Goal: Task Accomplishment & Management: Manage account settings

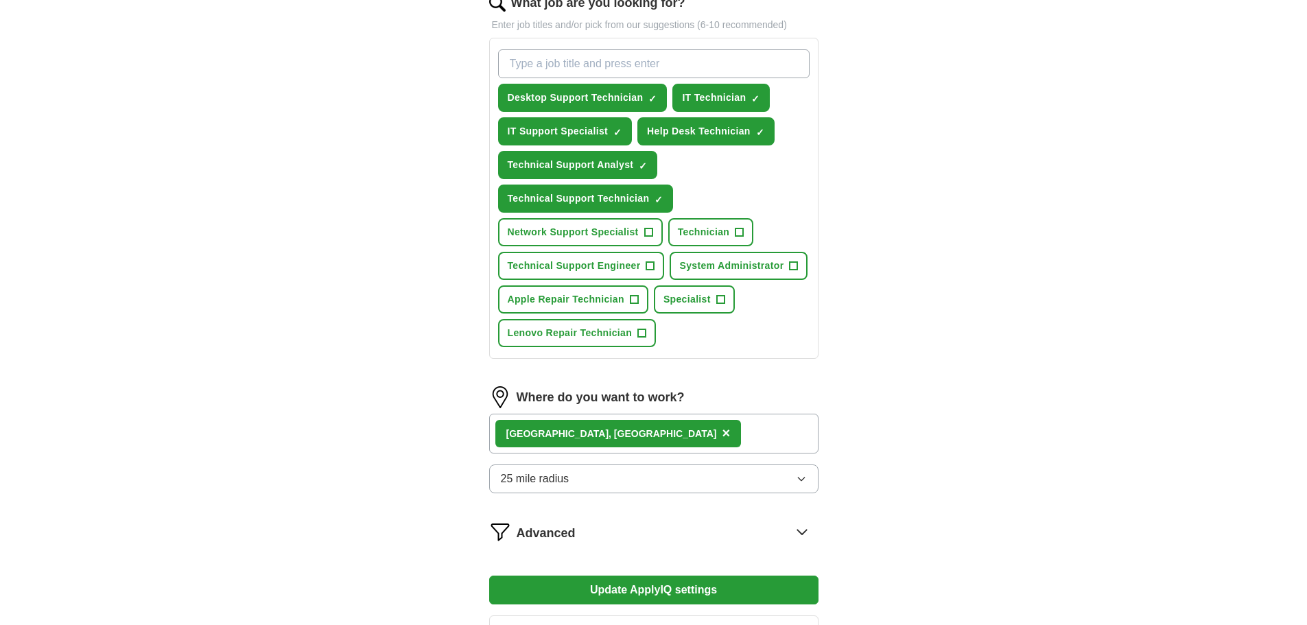
scroll to position [650, 0]
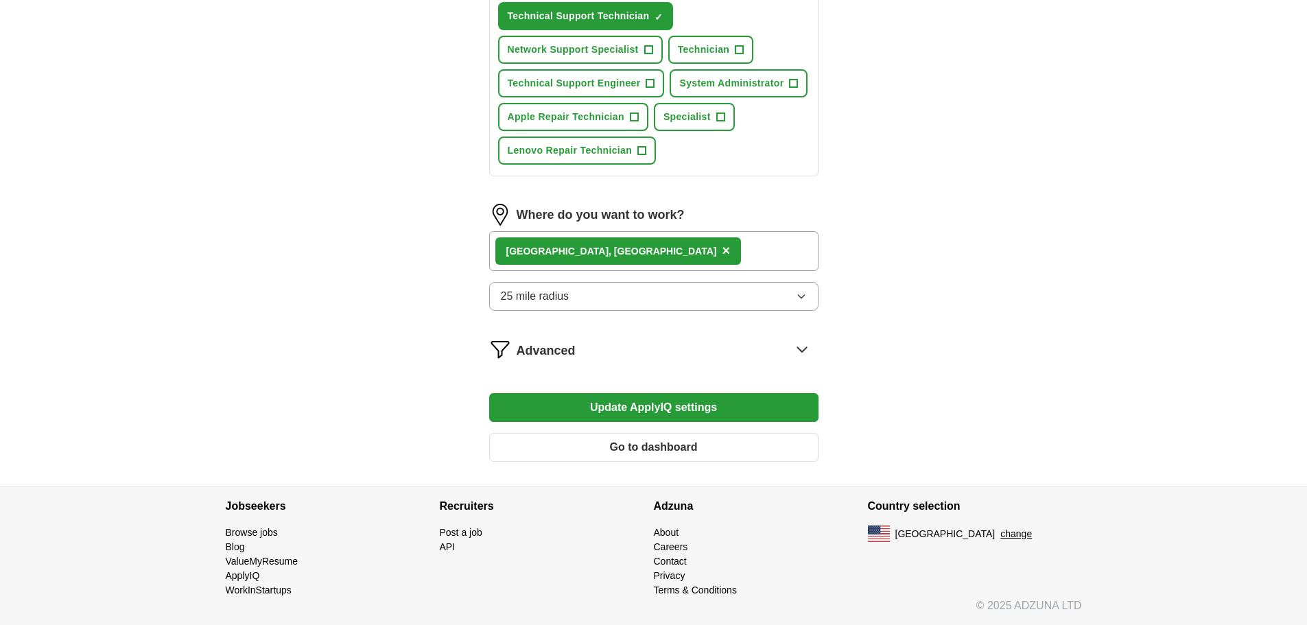
click at [593, 416] on button "Update ApplyIQ settings" at bounding box center [653, 407] width 329 height 29
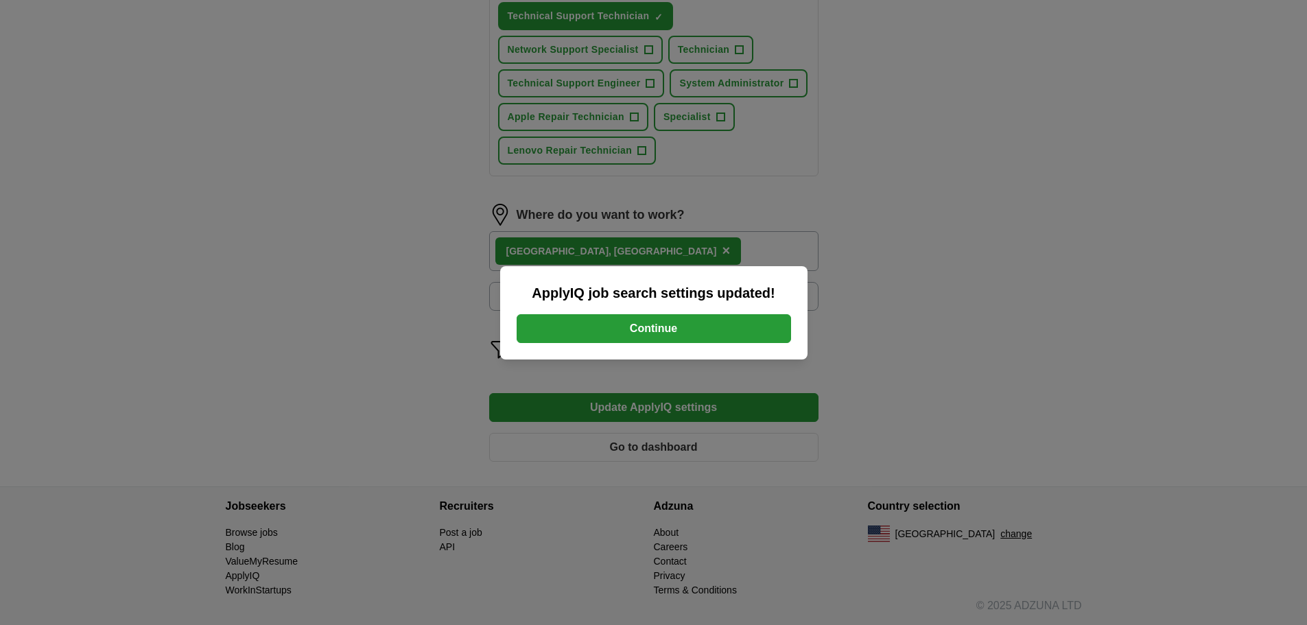
click at [619, 337] on button "Continue" at bounding box center [653, 328] width 274 height 29
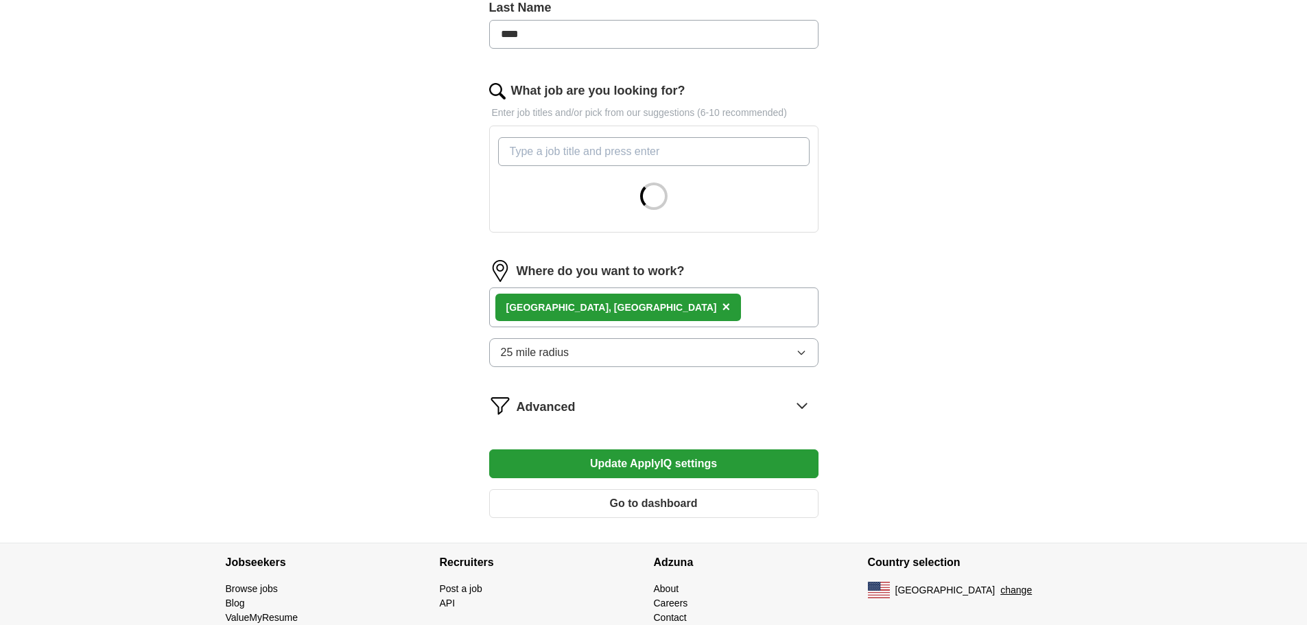
scroll to position [436, 0]
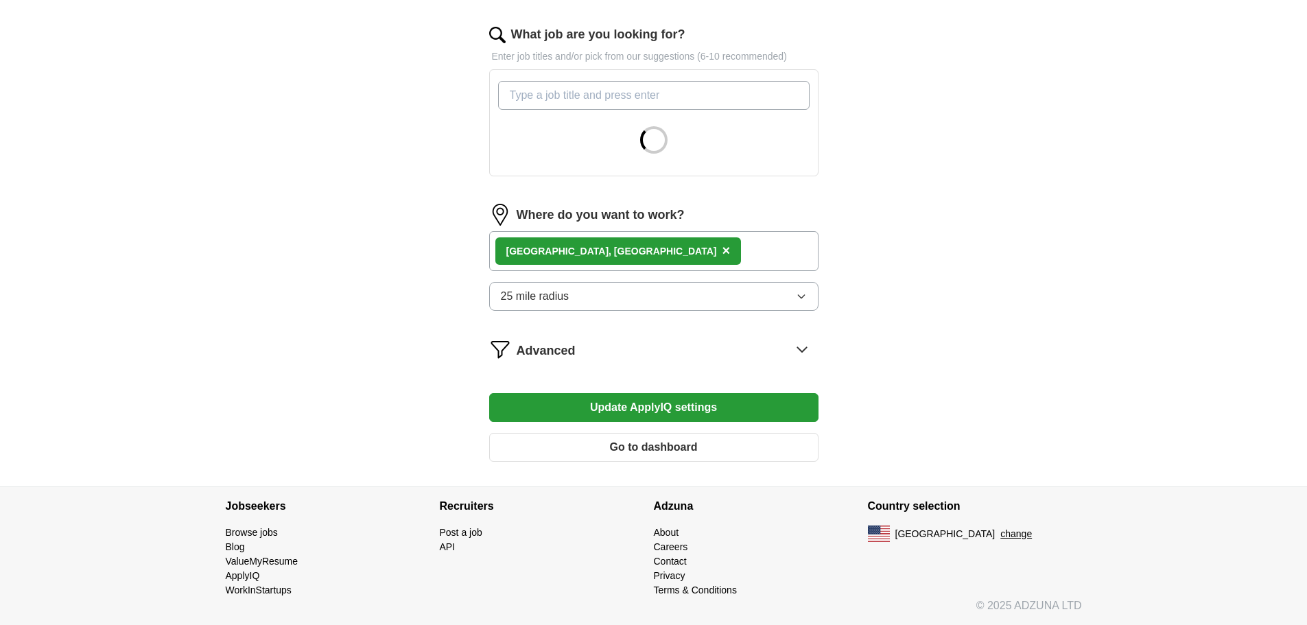
click at [778, 349] on div "Advanced" at bounding box center [667, 349] width 302 height 22
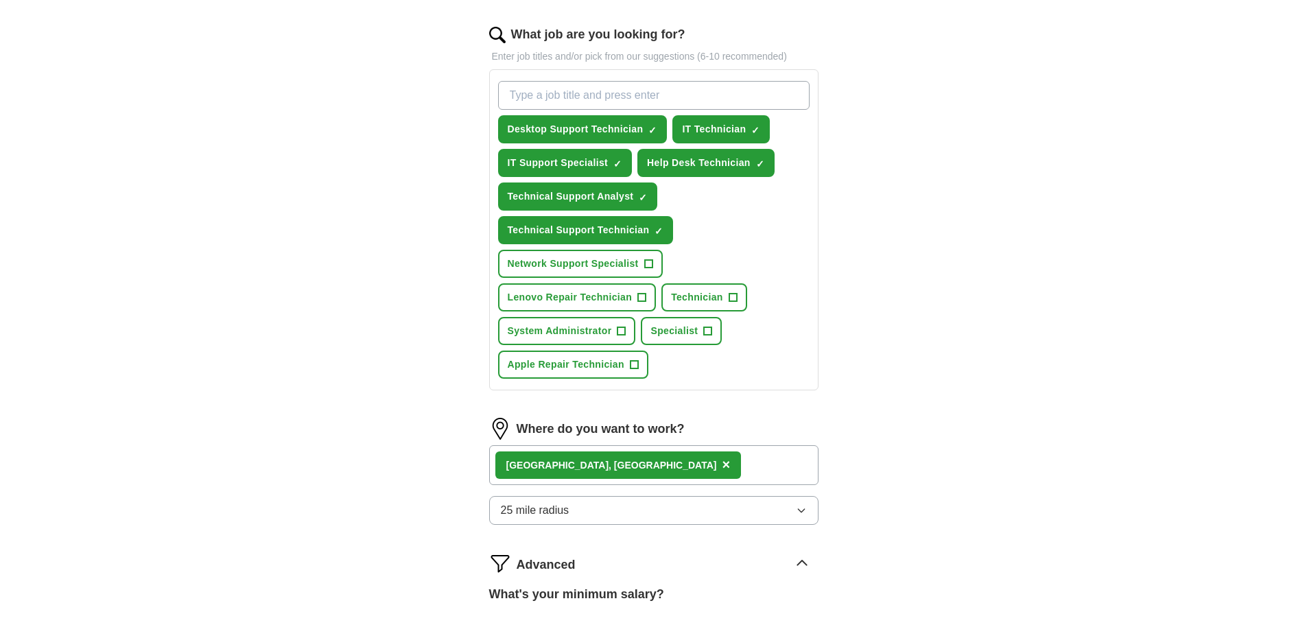
drag, startPoint x: 538, startPoint y: 460, endPoint x: 560, endPoint y: 455, distance: 21.8
click at [560, 455] on form "Select a resume HieuTT Resume 2.docx [DATE] 14:50 Upload a different resume By …" at bounding box center [653, 286] width 329 height 1069
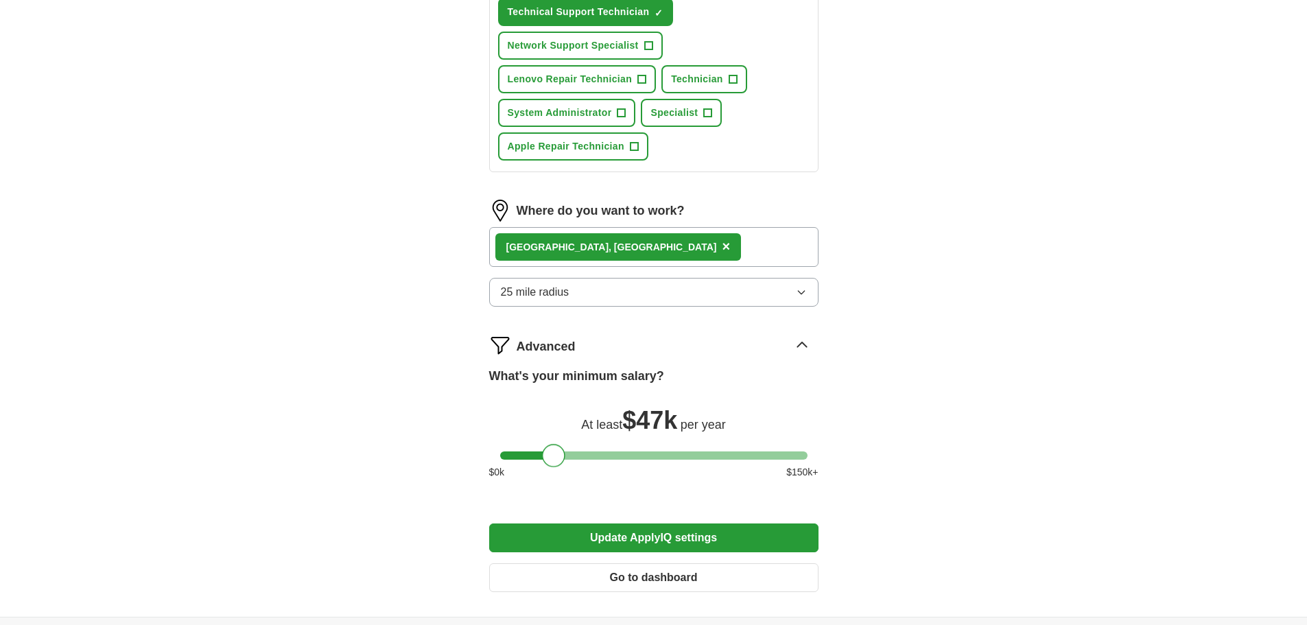
scroll to position [710, 0]
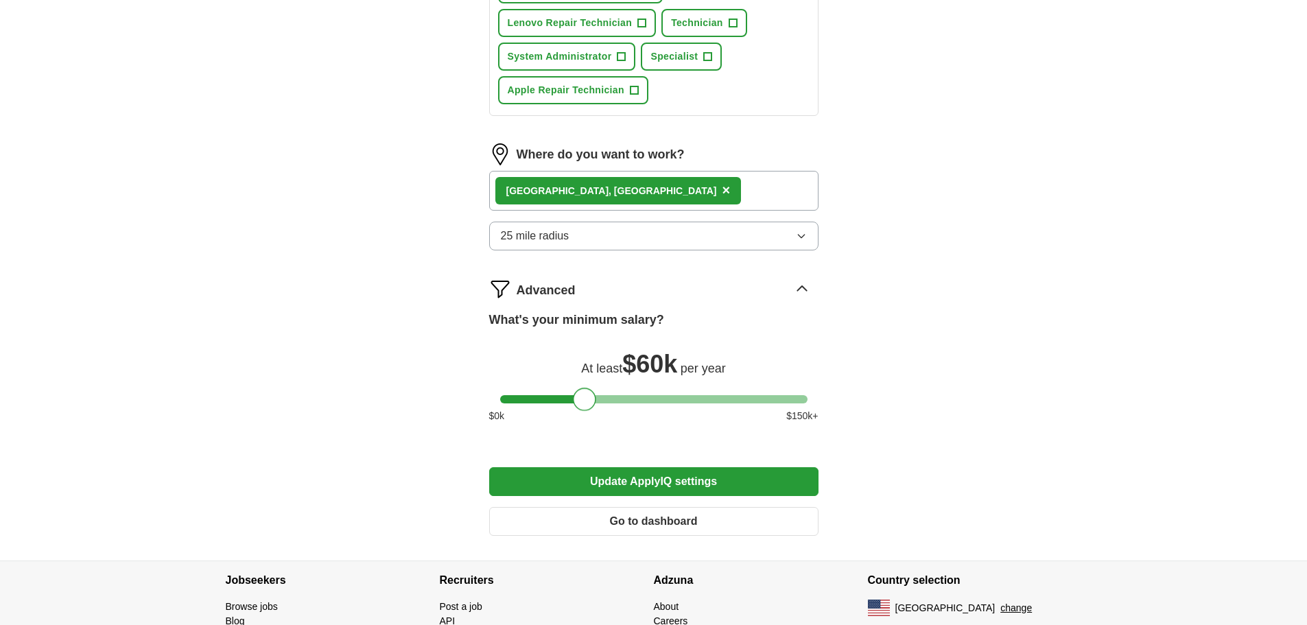
drag, startPoint x: 560, startPoint y: 396, endPoint x: 589, endPoint y: 399, distance: 29.6
click at [589, 399] on div at bounding box center [584, 399] width 23 height 23
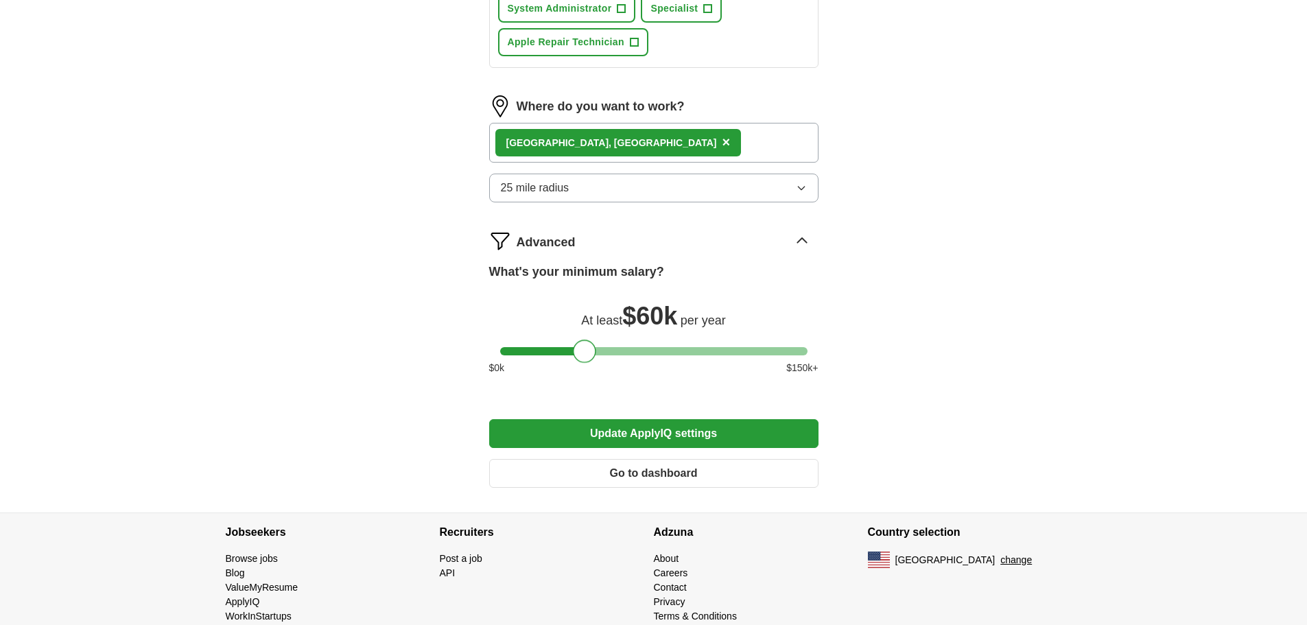
scroll to position [784, 0]
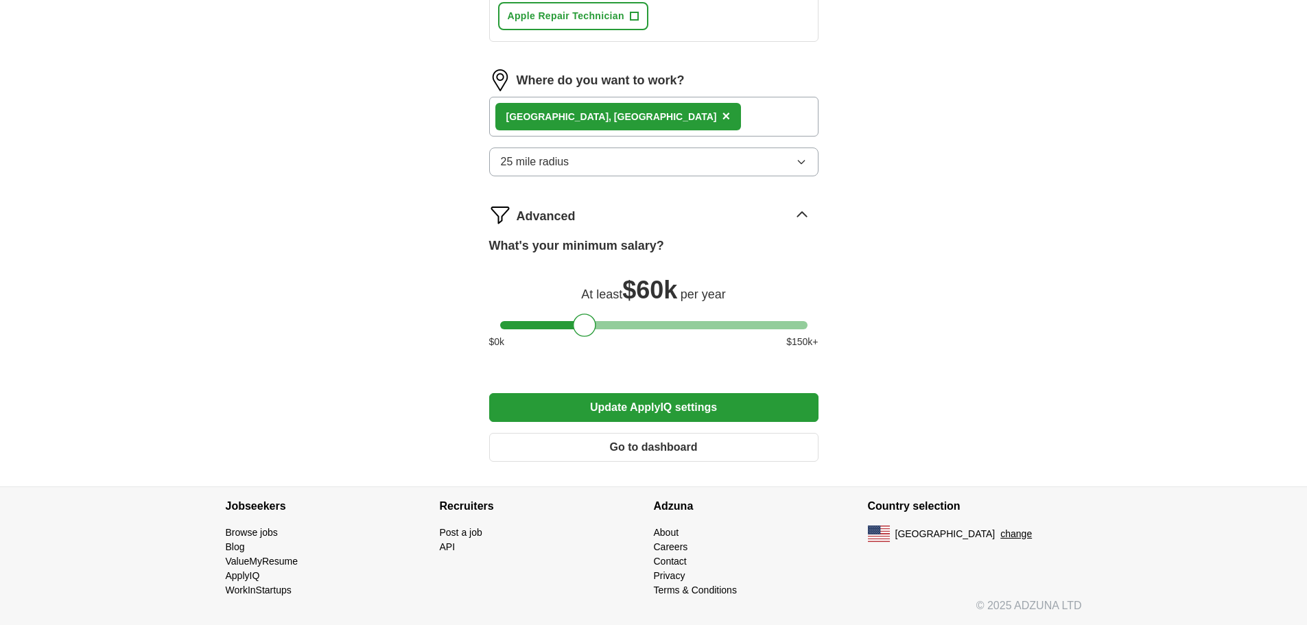
click at [682, 418] on button "Update ApplyIQ settings" at bounding box center [653, 407] width 329 height 29
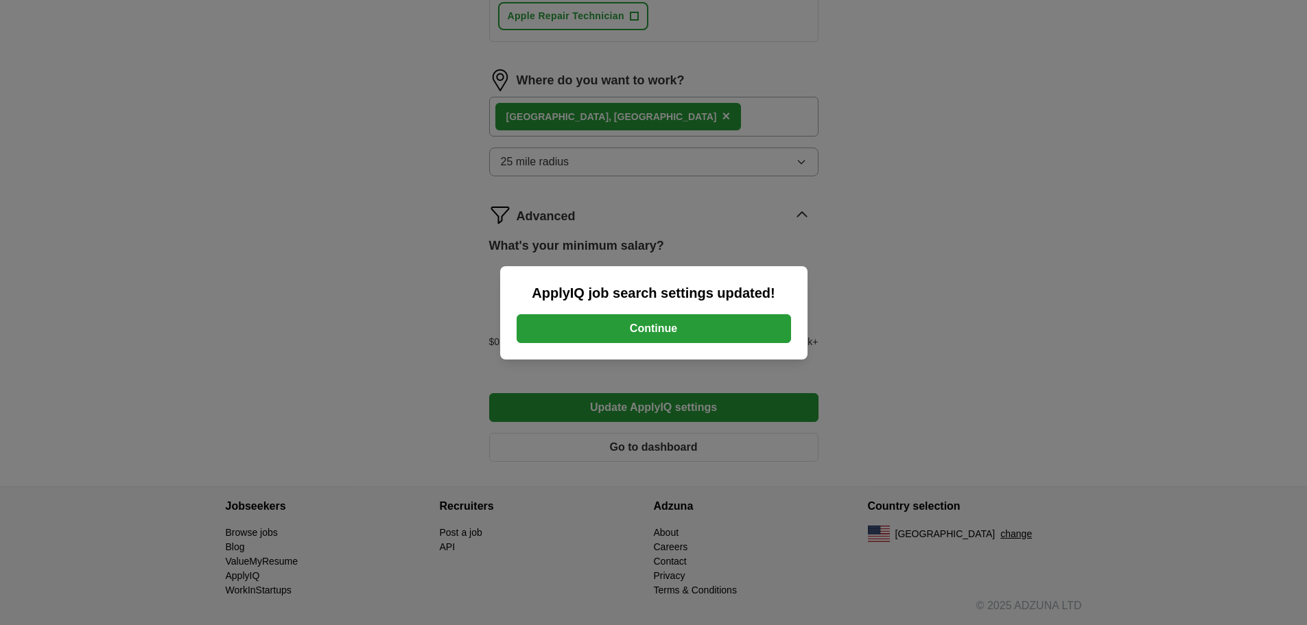
click at [668, 338] on button "Continue" at bounding box center [653, 328] width 274 height 29
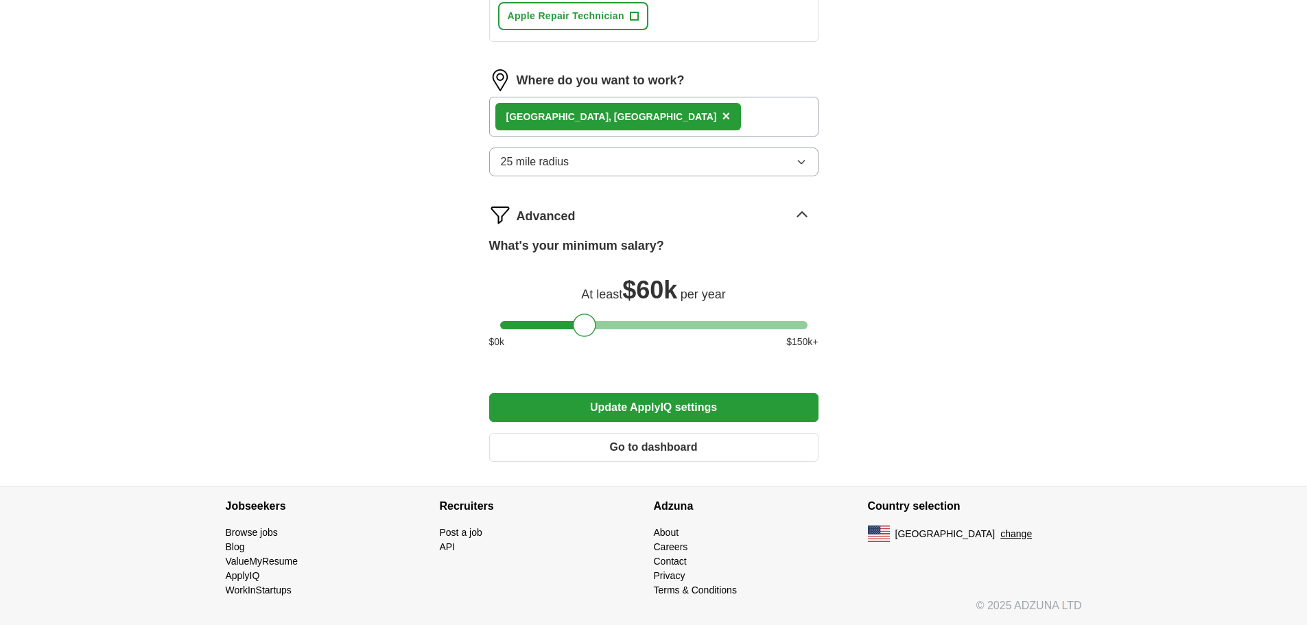
click at [676, 447] on button "Go to dashboard" at bounding box center [653, 447] width 329 height 29
